Goal: Navigation & Orientation: Find specific page/section

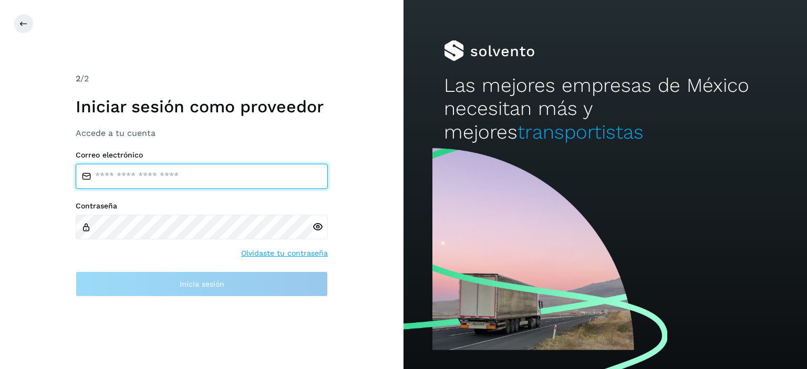
click at [201, 185] on input "email" at bounding box center [202, 176] width 252 height 25
type input "**********"
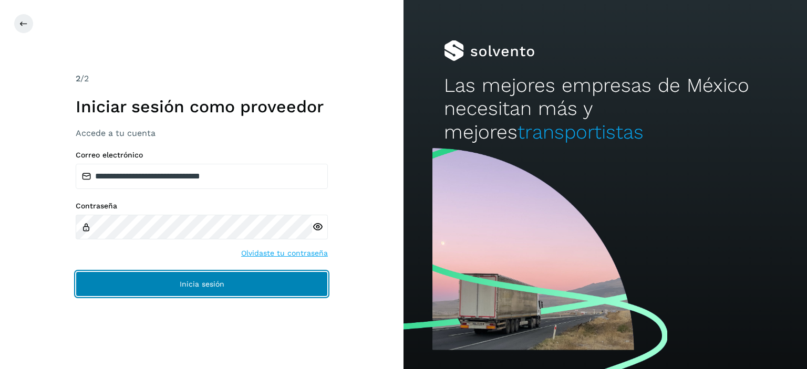
click at [189, 285] on span "Inicia sesión" at bounding box center [202, 284] width 45 height 7
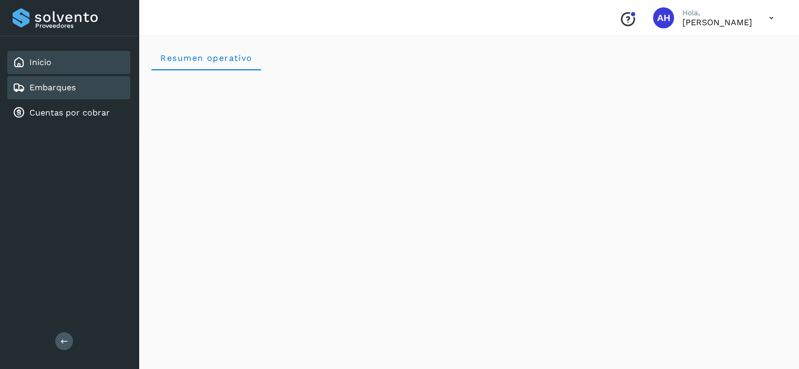
click at [53, 90] on link "Embarques" at bounding box center [52, 87] width 46 height 10
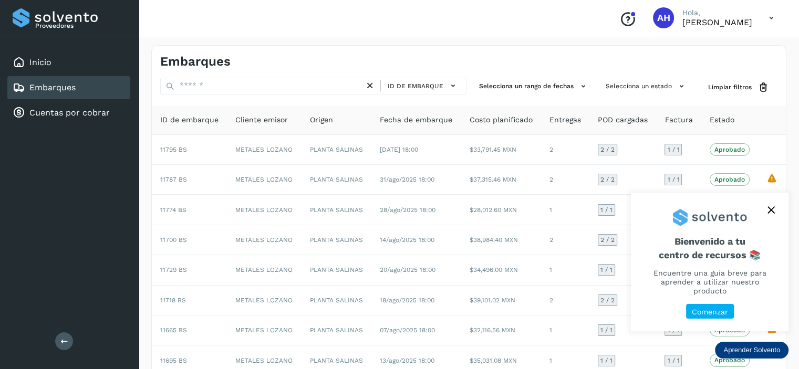
click at [774, 214] on icon "close," at bounding box center [771, 209] width 7 height 7
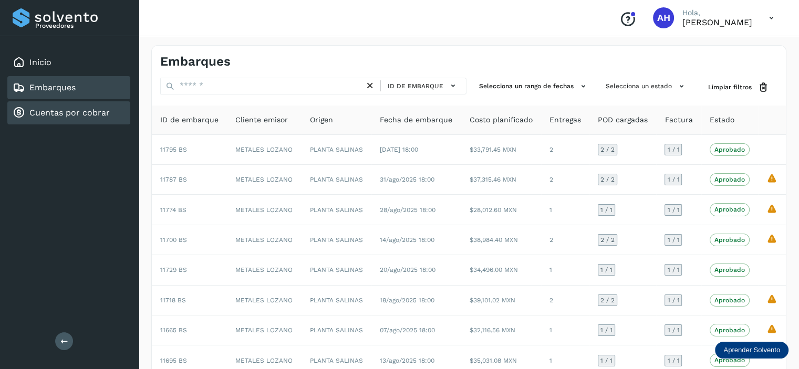
click at [81, 113] on link "Cuentas por cobrar" at bounding box center [69, 113] width 80 height 10
